Goal: Task Accomplishment & Management: Manage account settings

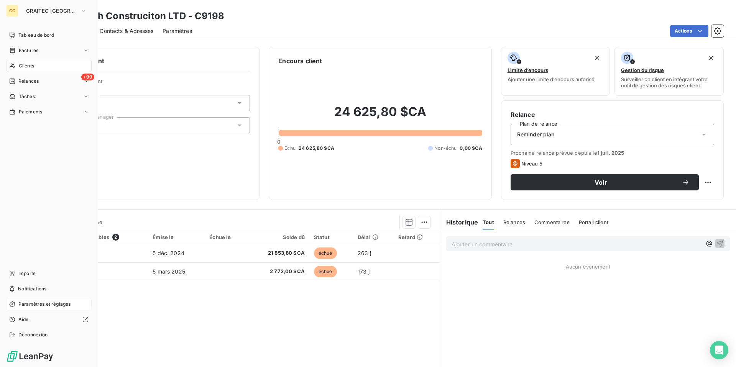
click at [52, 308] on div "Paramètres et réglages" at bounding box center [49, 304] width 86 height 12
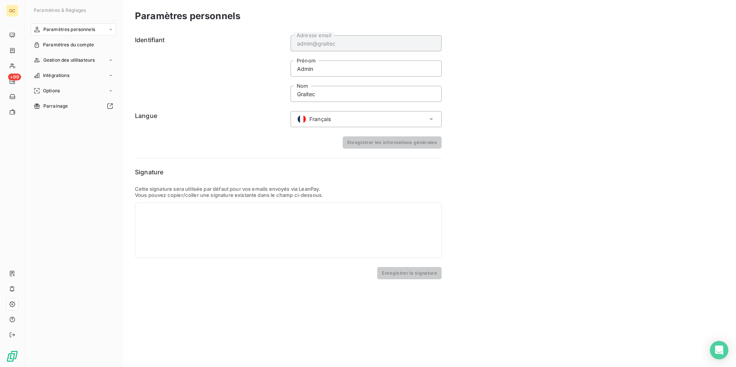
click at [319, 116] on span "Français" at bounding box center [319, 119] width 21 height 8
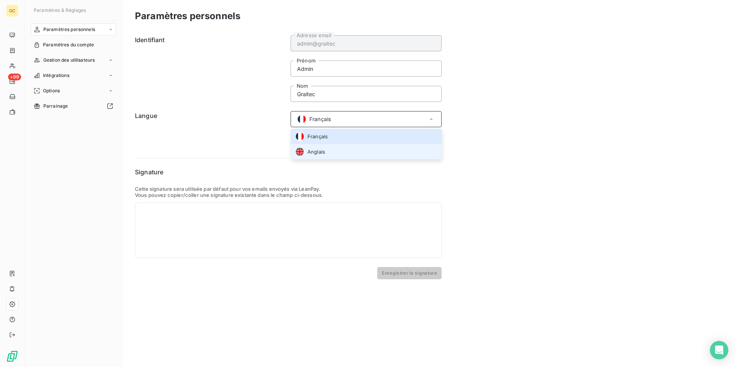
click at [329, 151] on li "Anglais" at bounding box center [366, 151] width 151 height 15
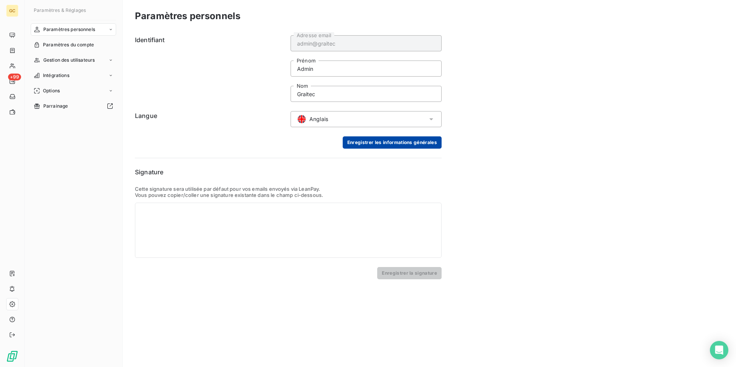
click at [378, 146] on button "Enregistrer les informations générales" at bounding box center [392, 143] width 99 height 12
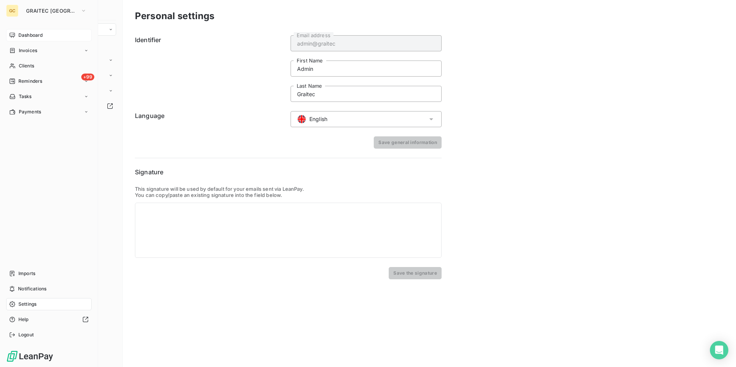
click at [27, 33] on span "Dashboard" at bounding box center [30, 35] width 24 height 7
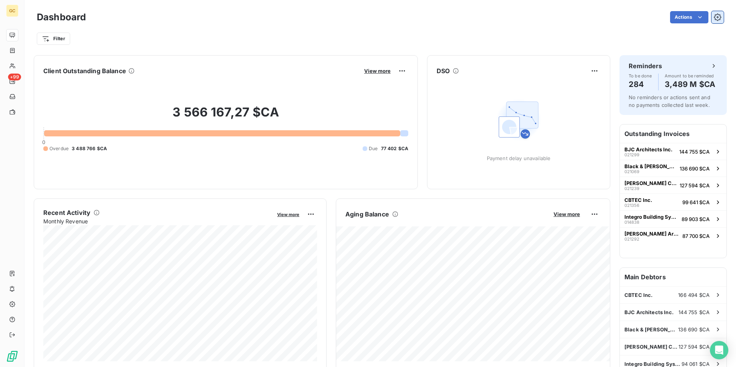
click at [717, 17] on icon "button" at bounding box center [718, 17] width 2 height 2
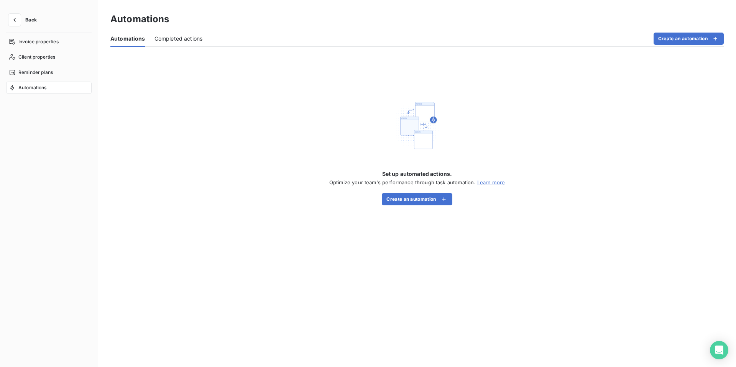
click at [34, 87] on span "Automations" at bounding box center [32, 87] width 28 height 7
click at [180, 41] on span "Completed actions" at bounding box center [179, 39] width 48 height 8
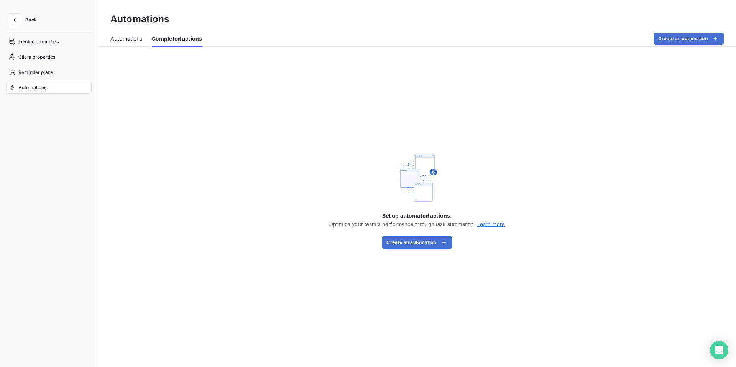
click at [132, 38] on span "Automations" at bounding box center [126, 39] width 32 height 8
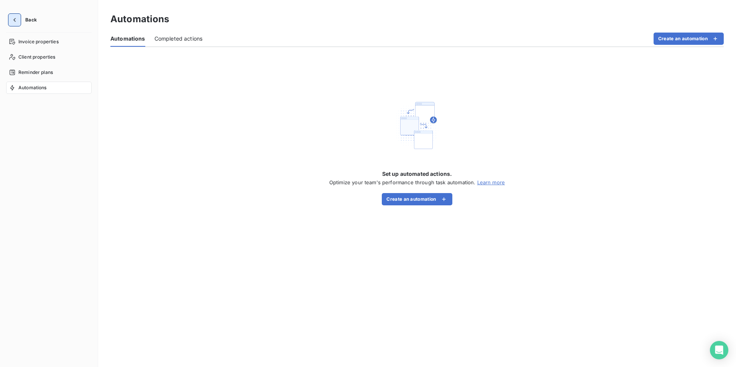
click at [15, 18] on icon "button" at bounding box center [15, 20] width 8 height 8
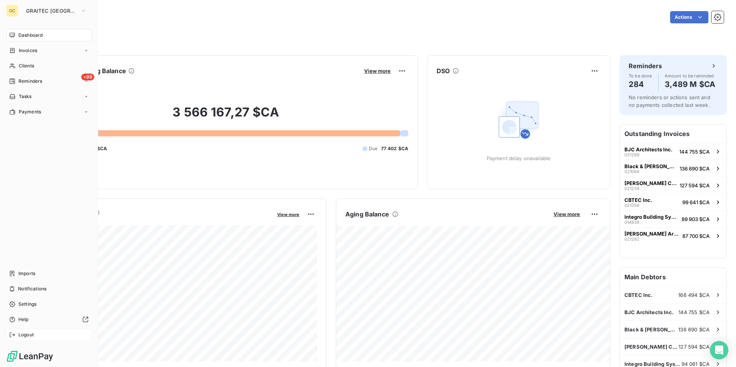
click at [43, 333] on div "Logout" at bounding box center [49, 335] width 86 height 12
